Goal: Task Accomplishment & Management: Manage account settings

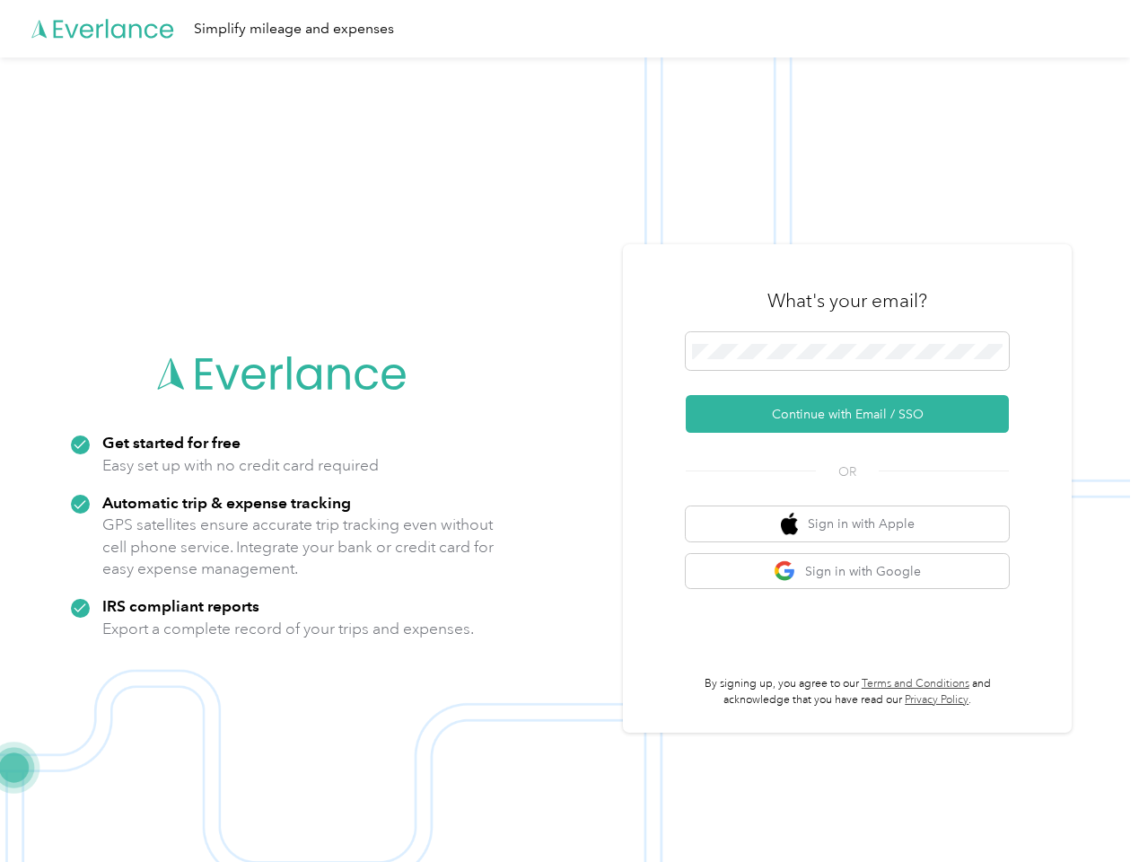
click at [569, 431] on img at bounding box center [565, 488] width 1130 height 862
click at [569, 29] on div "Simplify mileage and expenses" at bounding box center [565, 28] width 1130 height 57
click at [854, 414] on button "Continue with Email / SSO" at bounding box center [847, 414] width 323 height 38
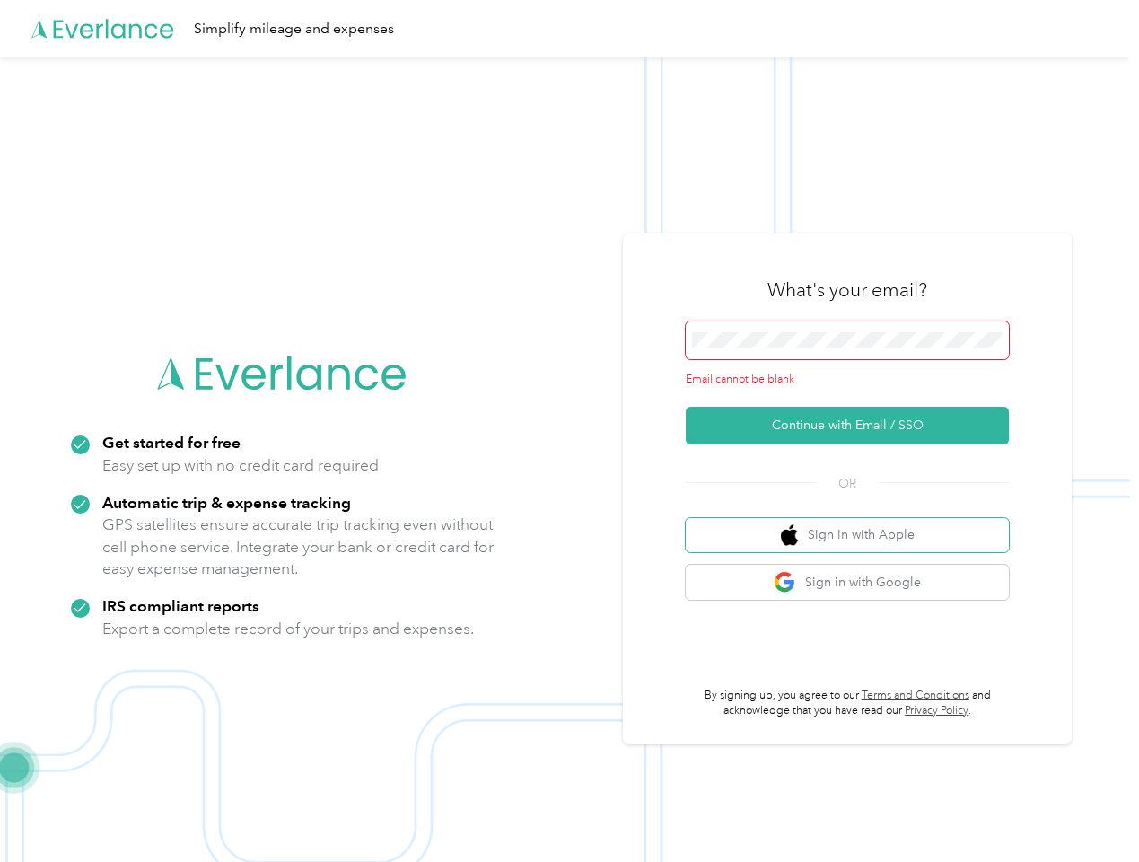
click at [854, 523] on button "Sign in with Apple" at bounding box center [847, 535] width 323 height 35
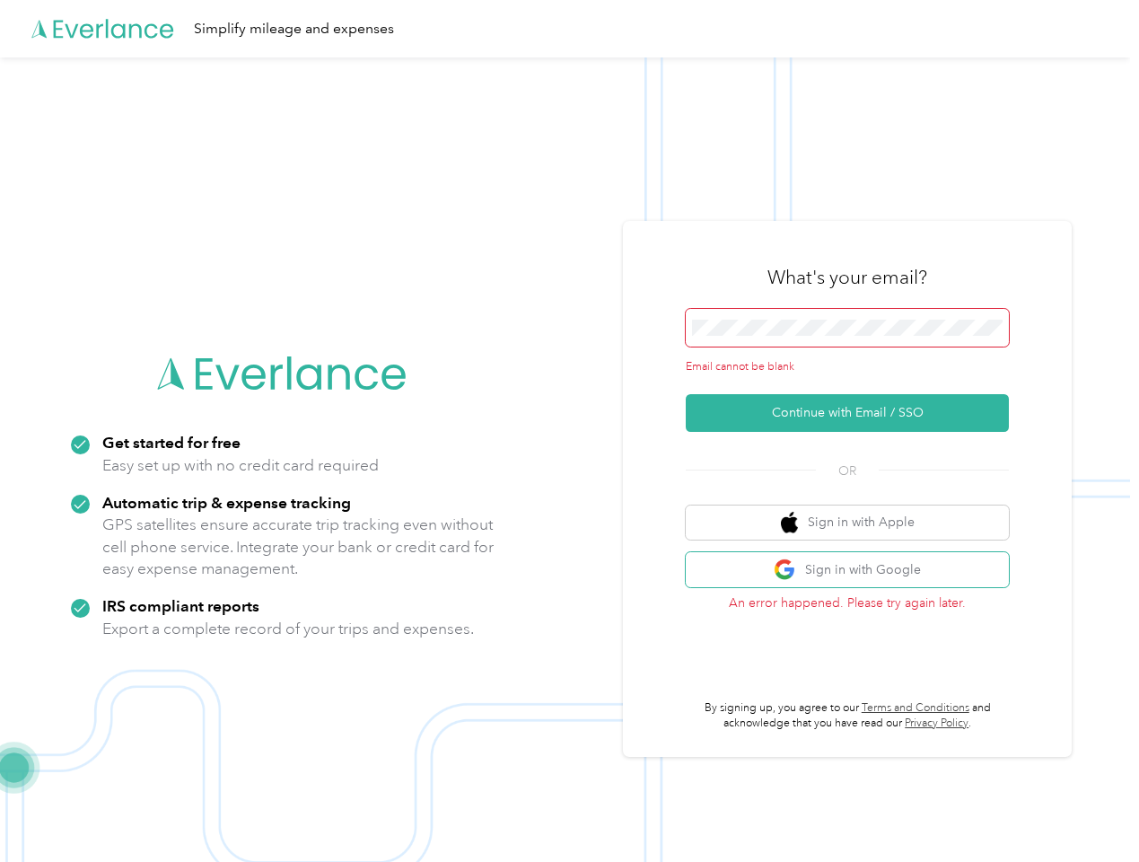
click at [854, 571] on button "Sign in with Google" at bounding box center [847, 569] width 323 height 35
